Goal: Task Accomplishment & Management: Manage account settings

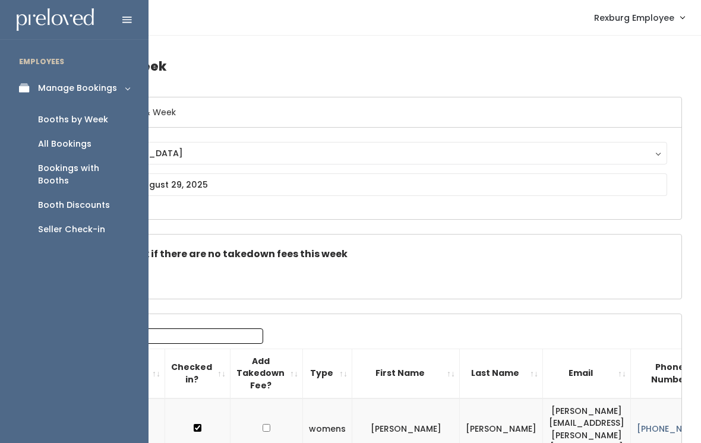
click at [55, 199] on div "Booth Discounts" at bounding box center [74, 205] width 72 height 12
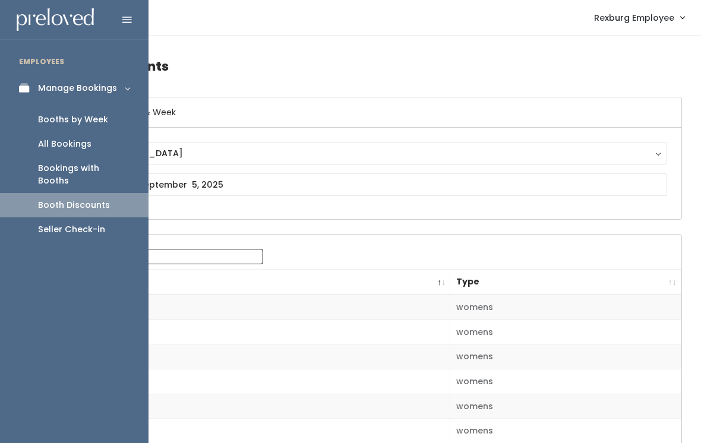
click at [73, 199] on div "Booth Discounts" at bounding box center [74, 205] width 72 height 12
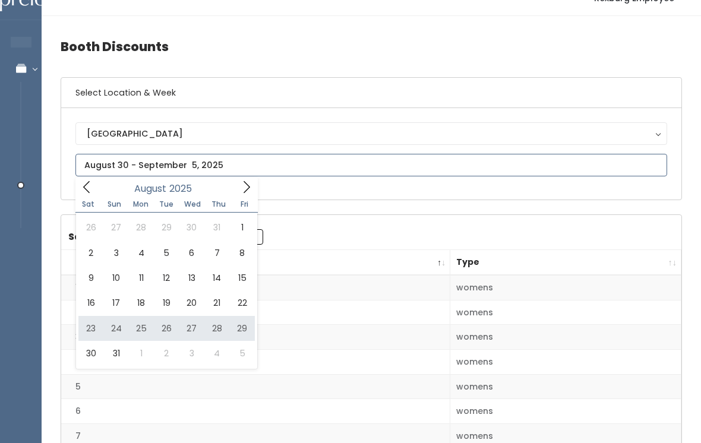
type input "[DATE] to [DATE]"
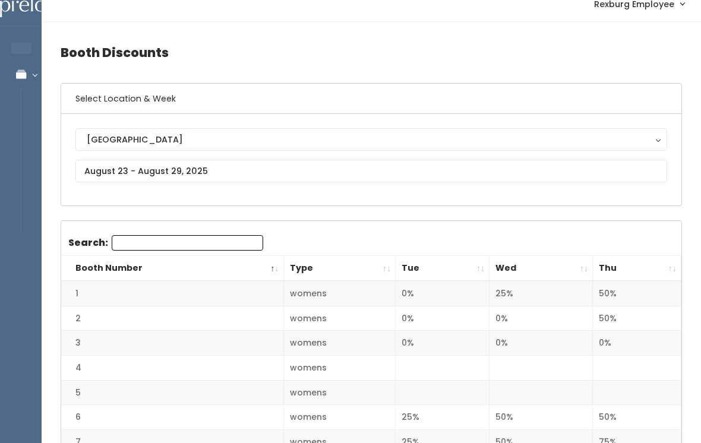
click at [671, 269] on th "Thu" at bounding box center [637, 270] width 89 height 26
click at [662, 266] on th "Thu" at bounding box center [637, 269] width 89 height 26
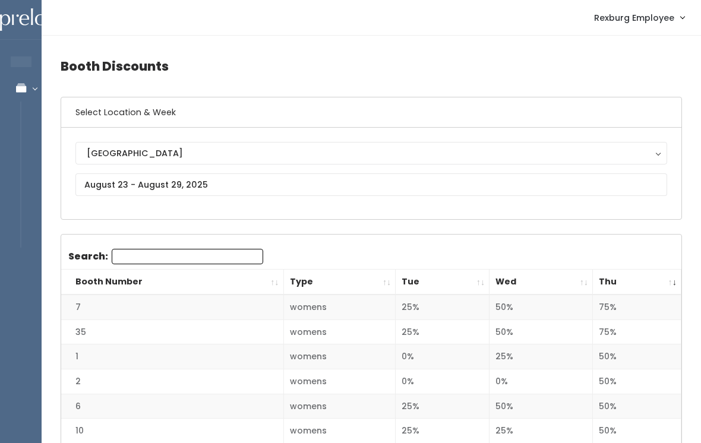
click at [662, 282] on th "Thu" at bounding box center [637, 283] width 89 height 26
click at [668, 270] on th "Thu" at bounding box center [637, 283] width 89 height 26
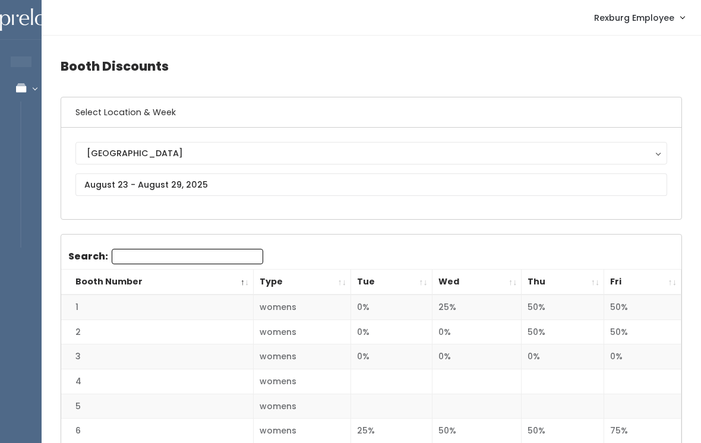
click at [662, 281] on th "Fri" at bounding box center [643, 283] width 77 height 26
click at [671, 279] on th "Fri" at bounding box center [643, 283] width 77 height 26
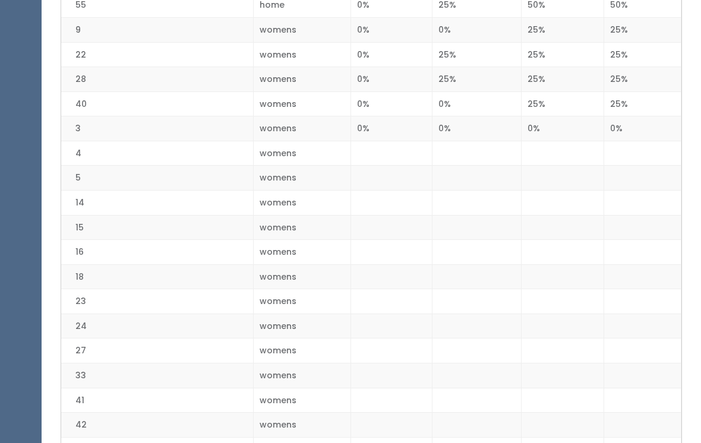
scroll to position [1119, 0]
